Goal: Task Accomplishment & Management: Use online tool/utility

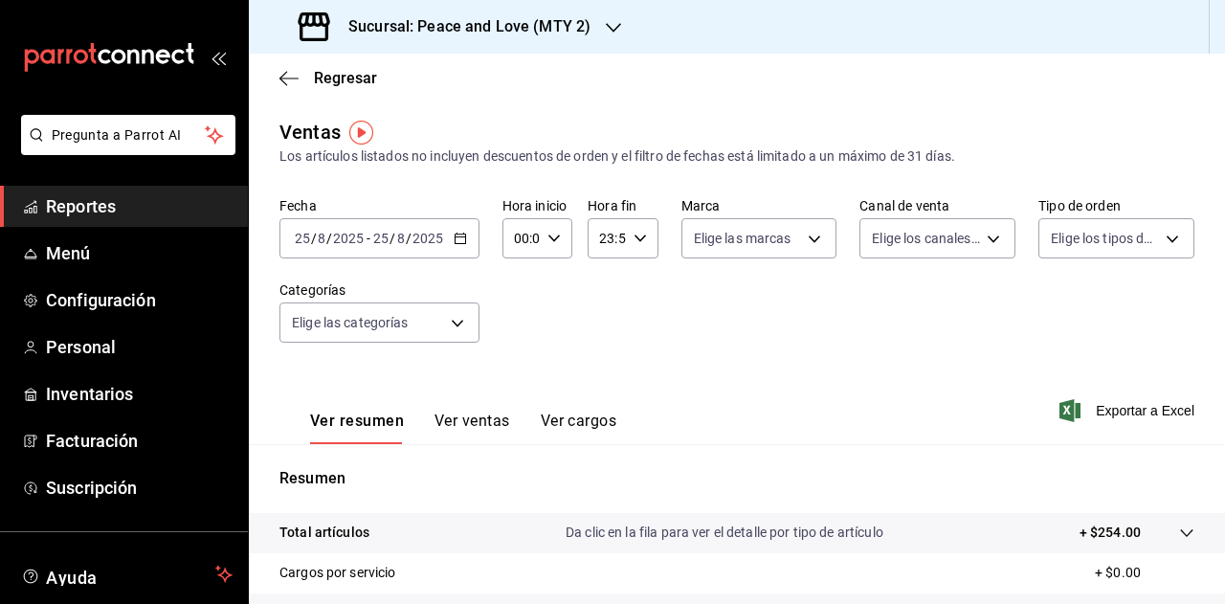
click at [582, 26] on h3 "Sucursal: Peace and Love (MTY 2)" at bounding box center [461, 26] width 257 height 23
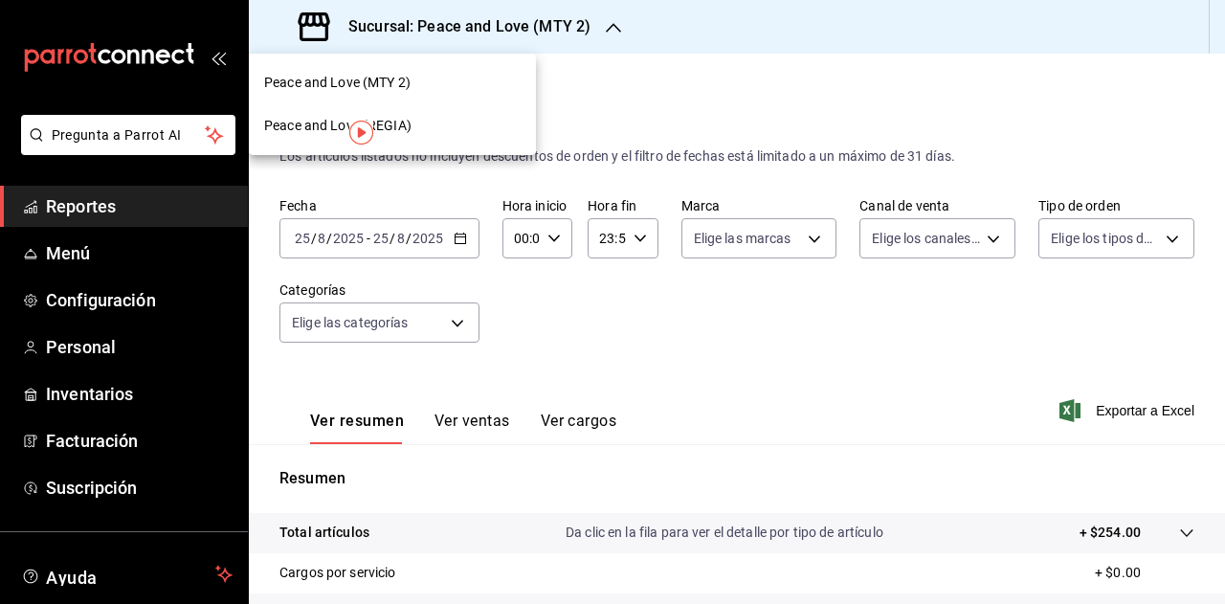
click at [392, 132] on span "Peace and Love (REGIA)" at bounding box center [337, 126] width 147 height 20
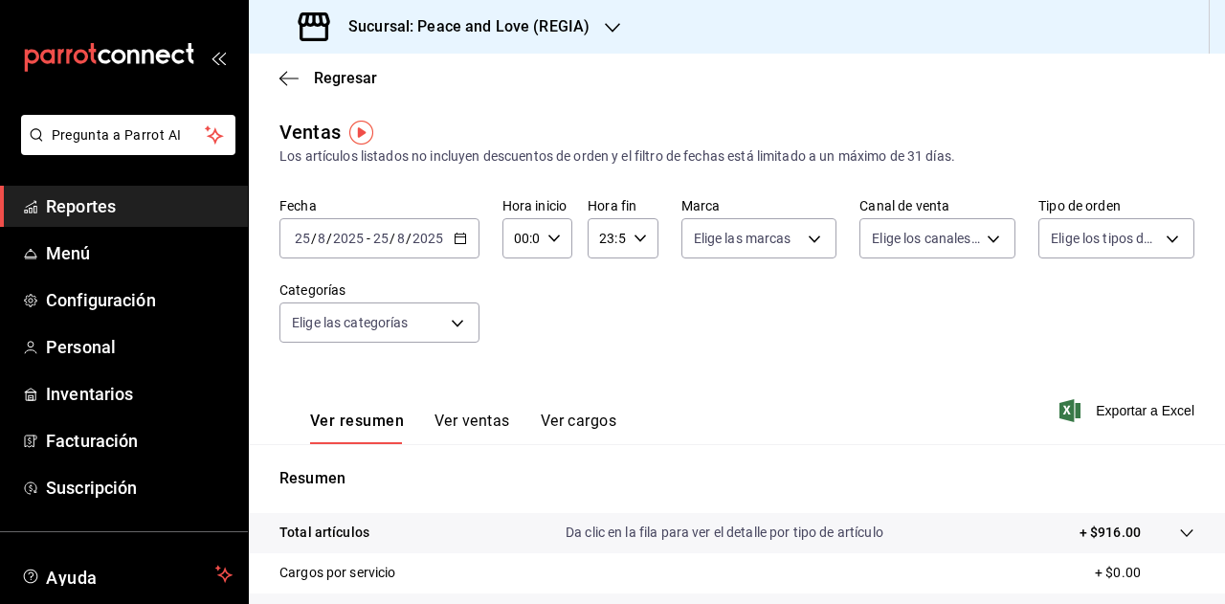
click at [553, 39] on div "Sucursal: Peace and Love (REGIA)" at bounding box center [446, 27] width 364 height 54
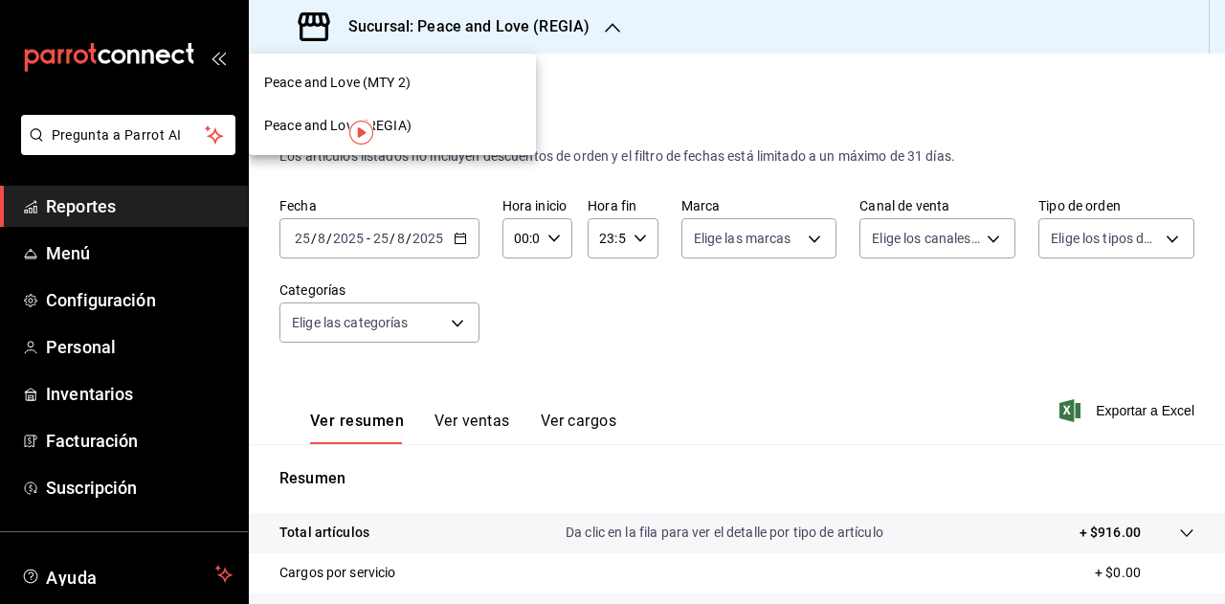
click at [413, 86] on div "Peace and Love (MTY 2)" at bounding box center [392, 83] width 256 height 20
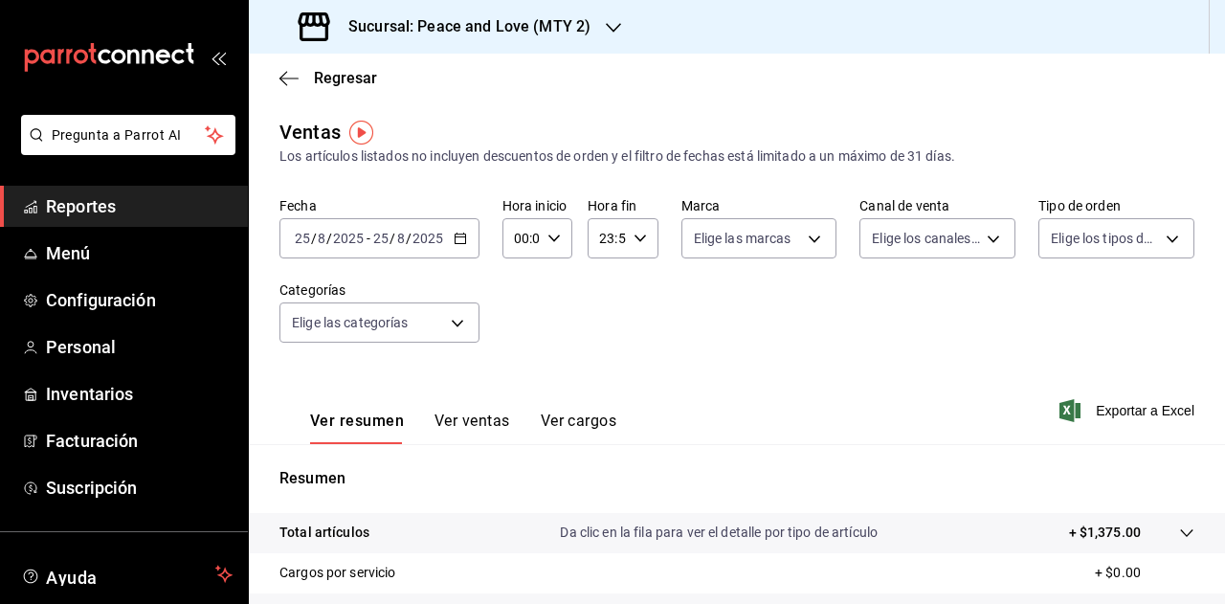
click at [467, 423] on button "Ver ventas" at bounding box center [473, 428] width 76 height 33
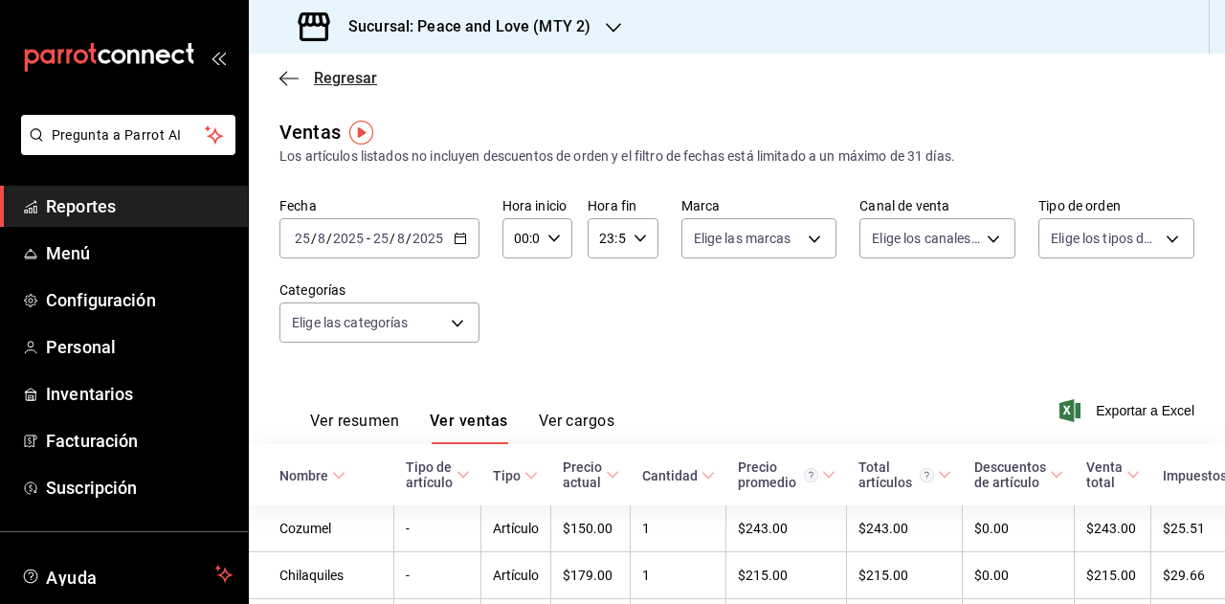
click at [335, 76] on span "Regresar" at bounding box center [345, 78] width 63 height 18
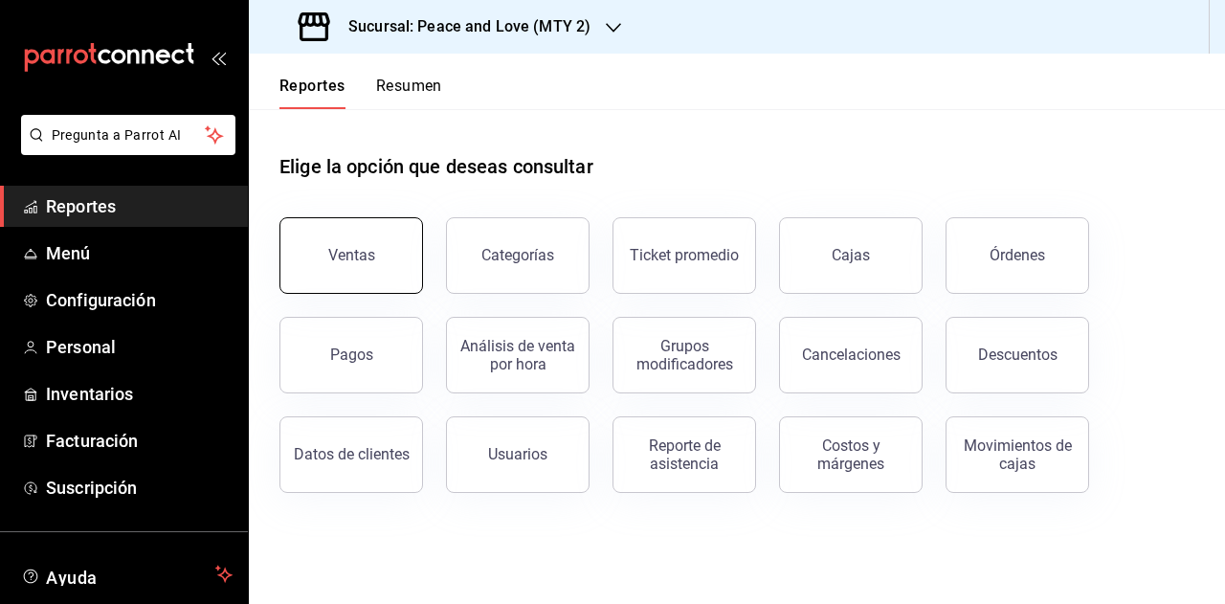
click at [308, 256] on button "Ventas" at bounding box center [351, 255] width 144 height 77
